Goal: Navigation & Orientation: Find specific page/section

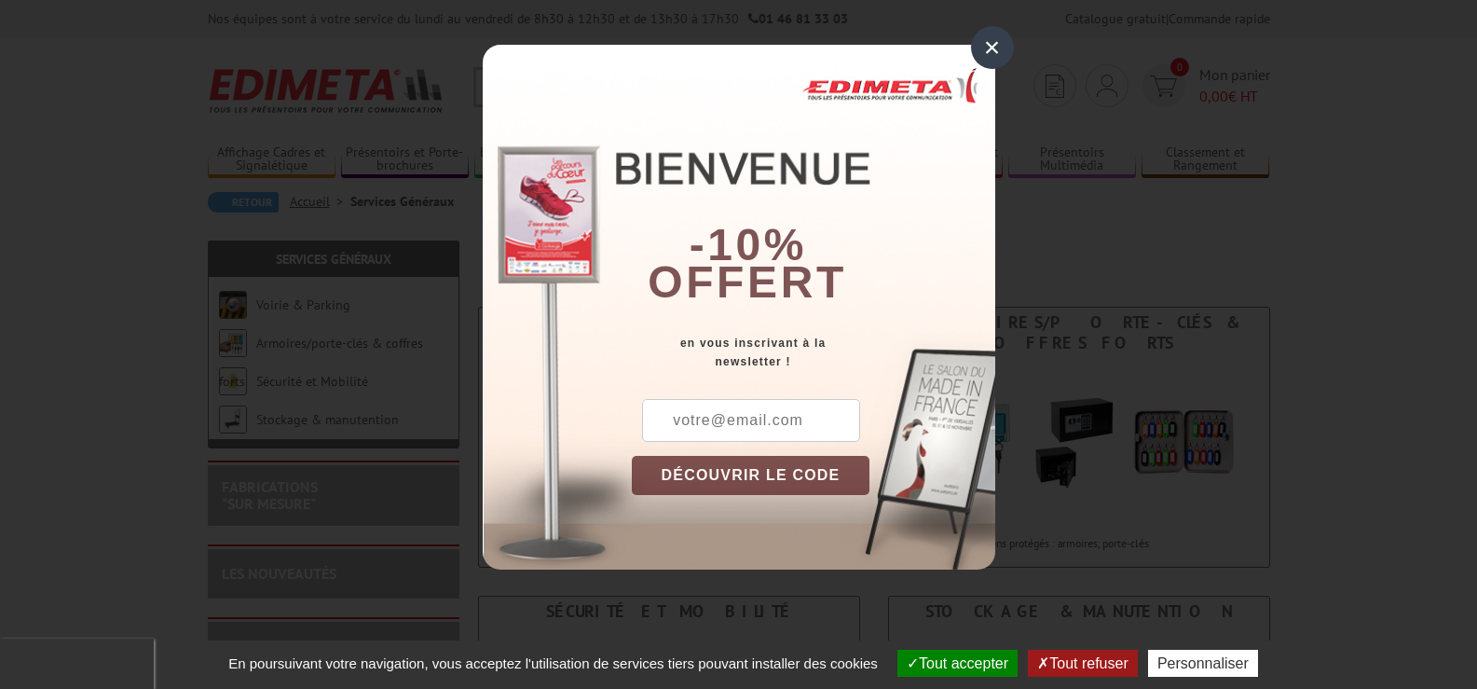
click at [988, 45] on div "×" at bounding box center [992, 47] width 43 height 43
